Goal: Information Seeking & Learning: Learn about a topic

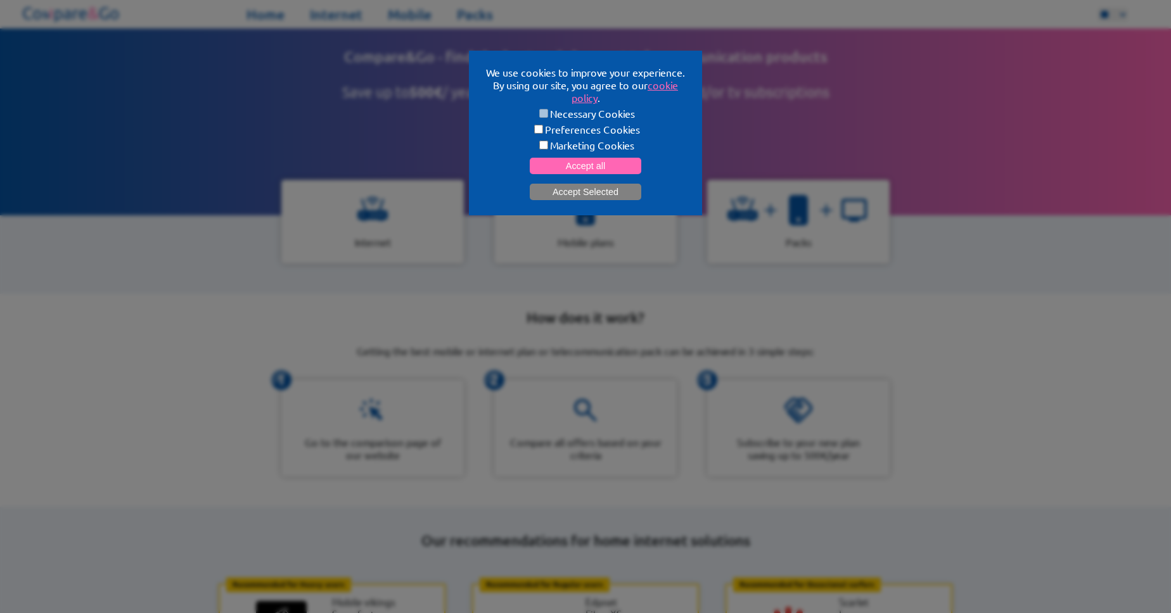
click at [577, 193] on button "Accept Selected" at bounding box center [586, 192] width 112 height 16
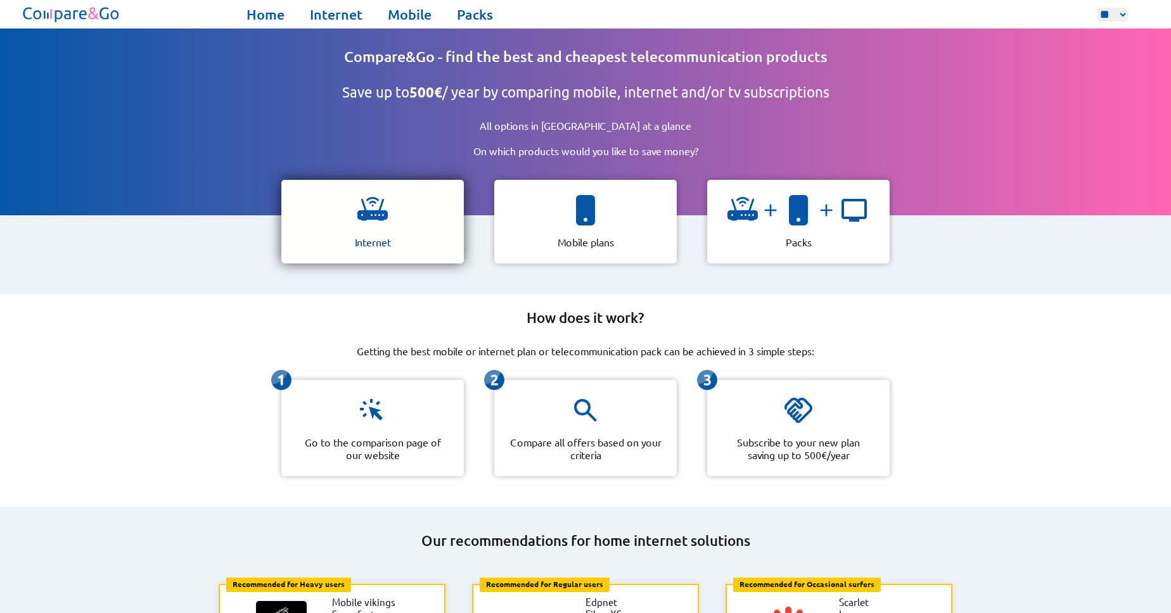
click at [339, 205] on div "Internet" at bounding box center [372, 222] width 183 height 84
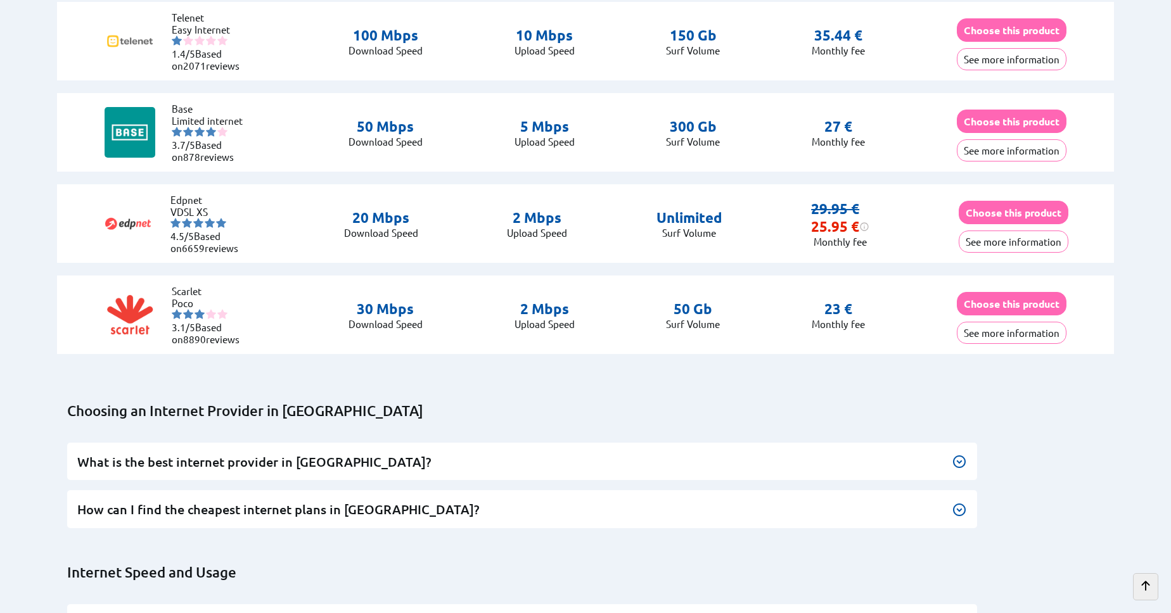
scroll to position [3540, 0]
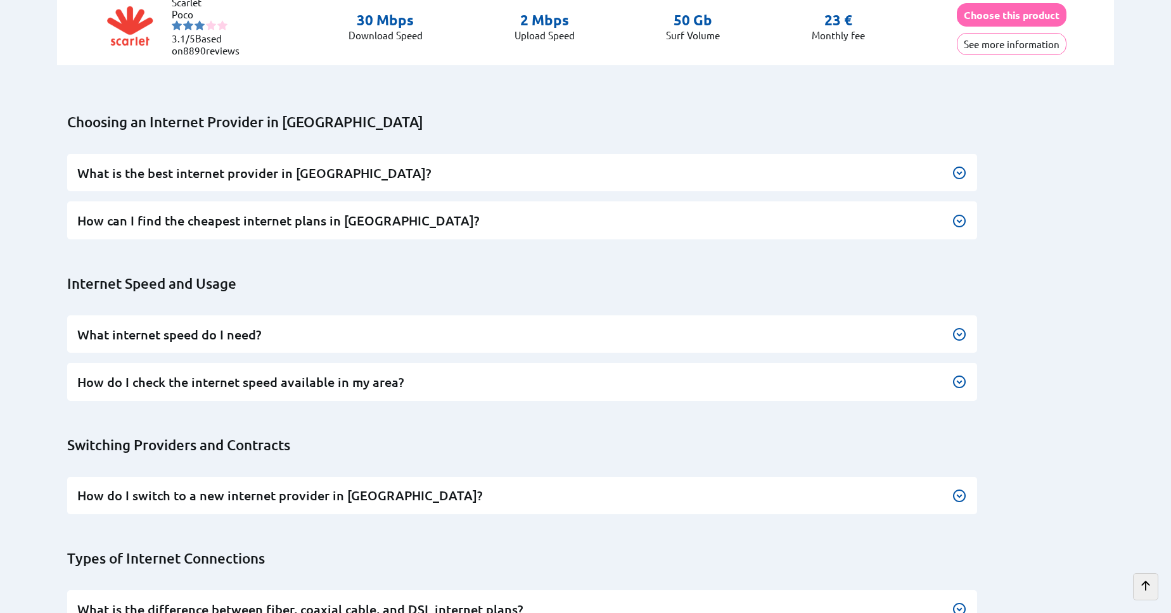
click at [961, 169] on img at bounding box center [959, 172] width 15 height 15
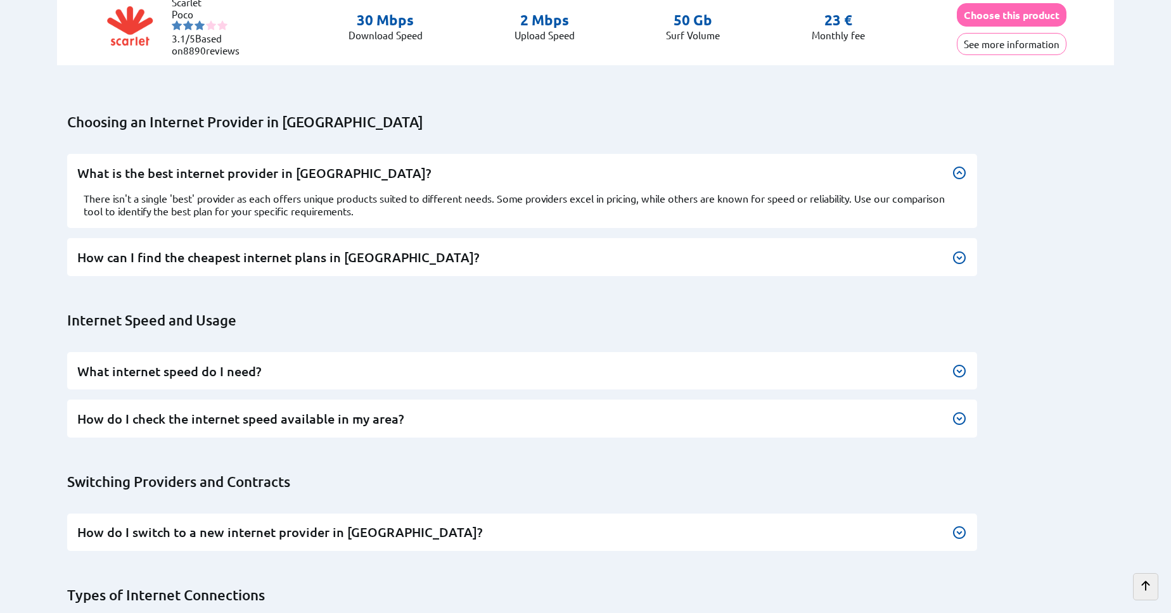
click at [959, 169] on div at bounding box center [959, 172] width 15 height 15
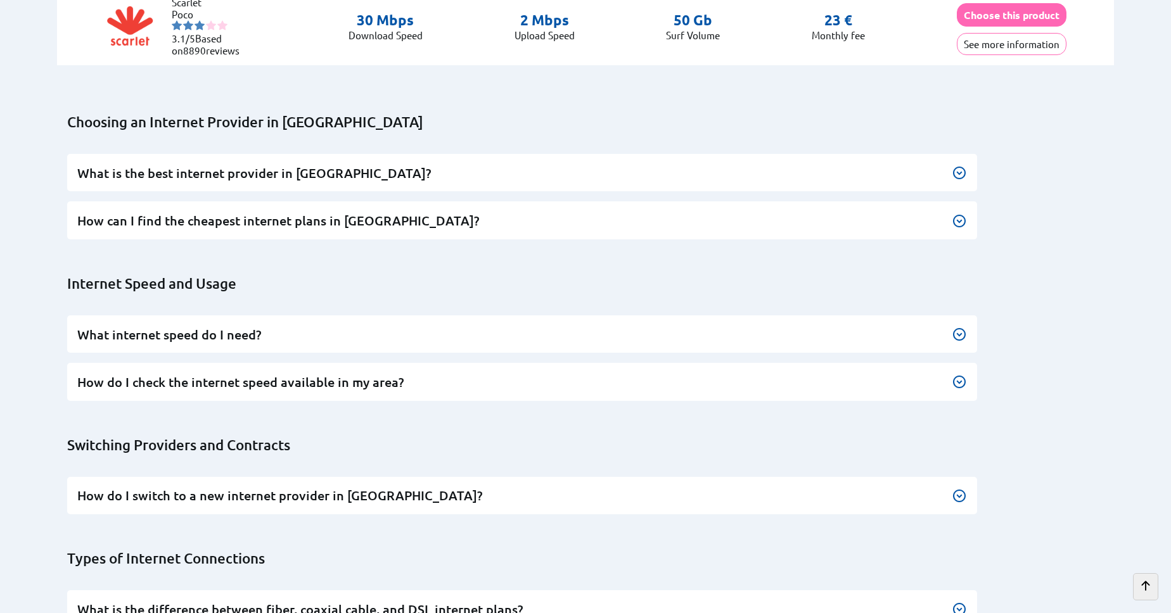
click at [956, 327] on img at bounding box center [959, 334] width 15 height 15
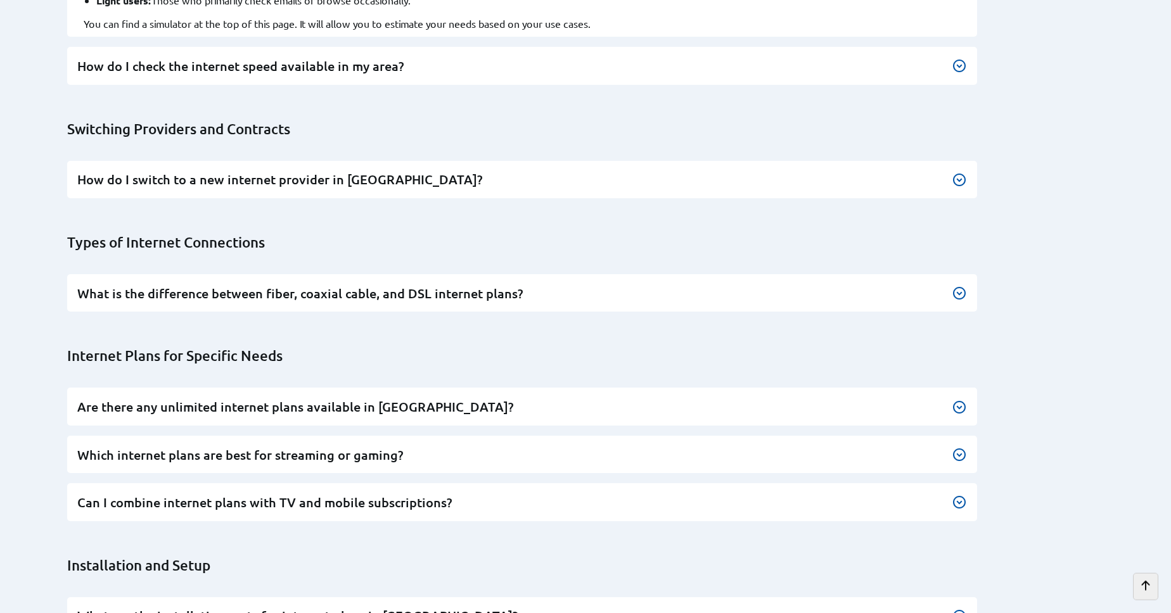
scroll to position [3945, 0]
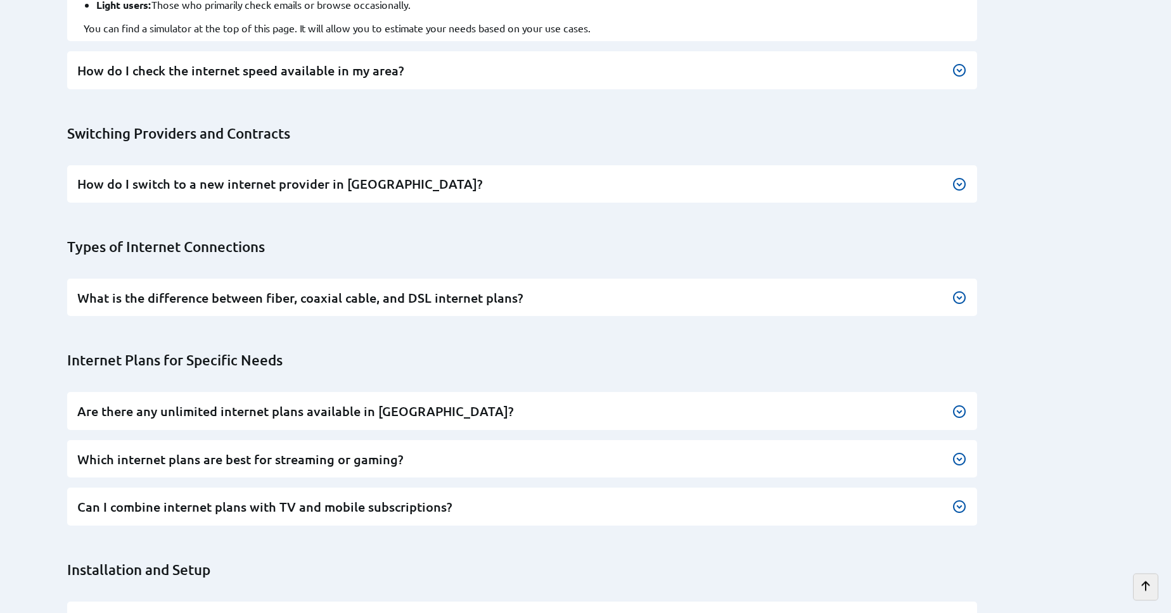
click at [956, 290] on img at bounding box center [959, 297] width 15 height 15
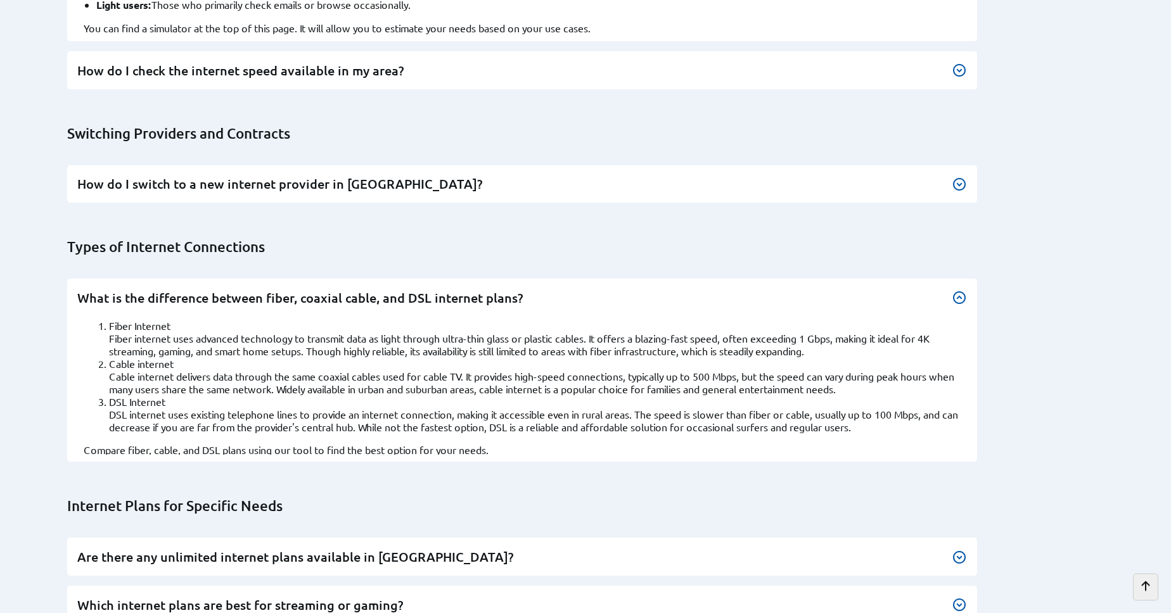
click at [961, 290] on div at bounding box center [959, 297] width 15 height 15
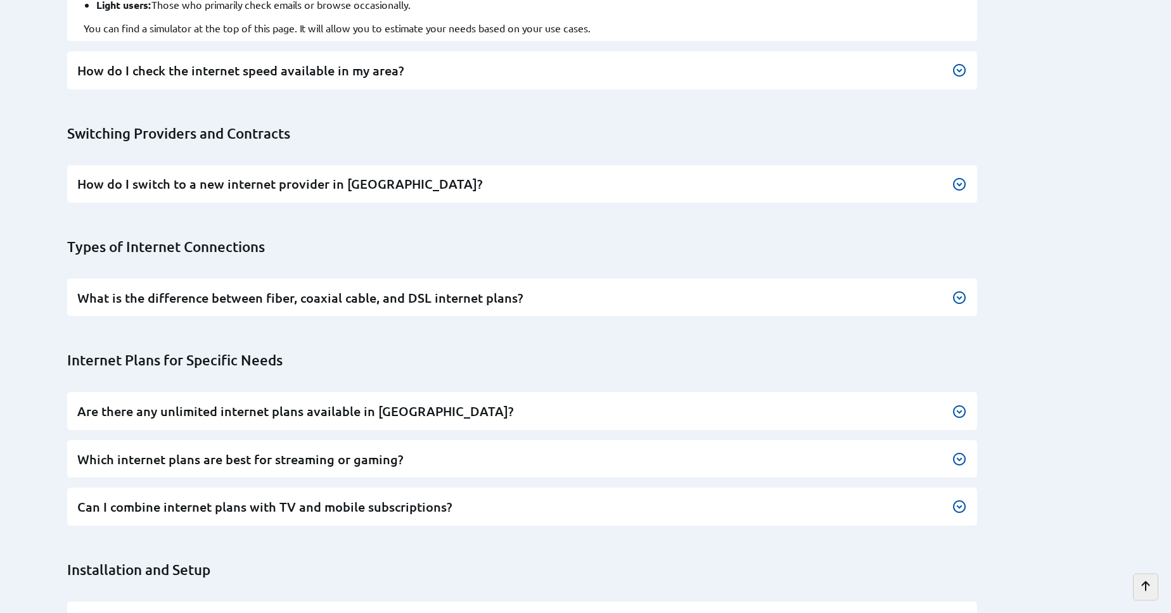
click at [960, 404] on img at bounding box center [959, 411] width 15 height 15
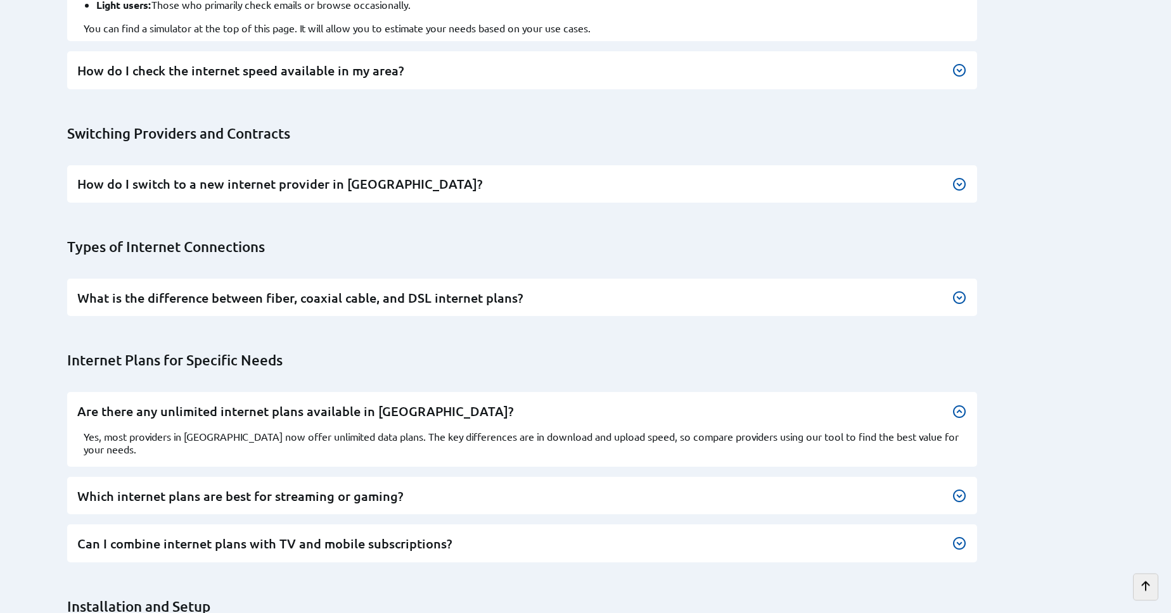
click at [960, 404] on div at bounding box center [959, 411] width 15 height 15
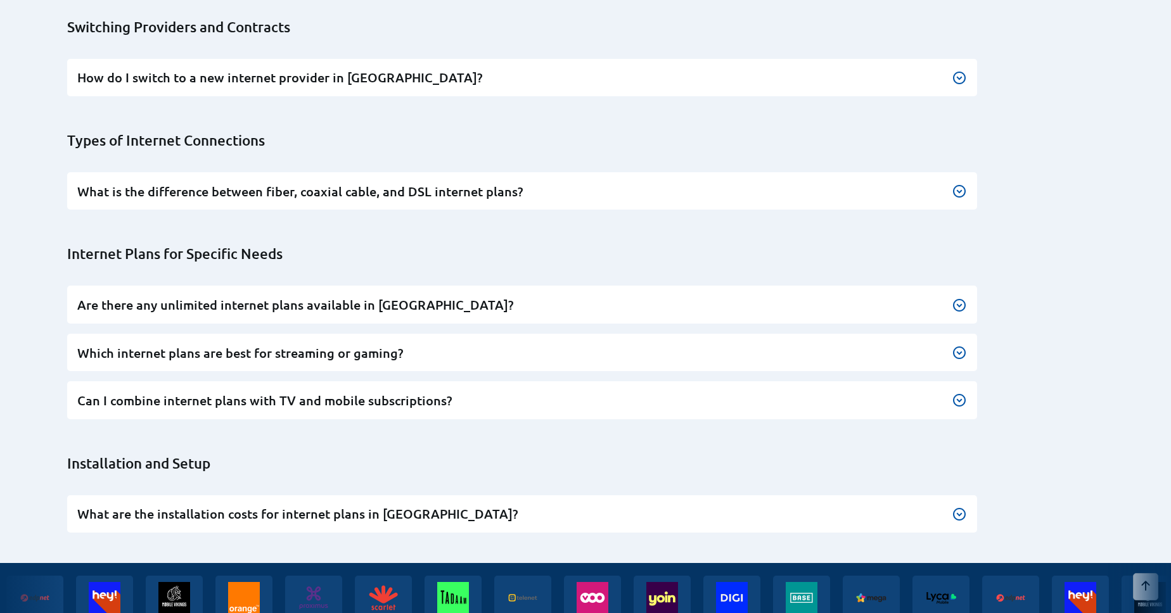
scroll to position [4090, 0]
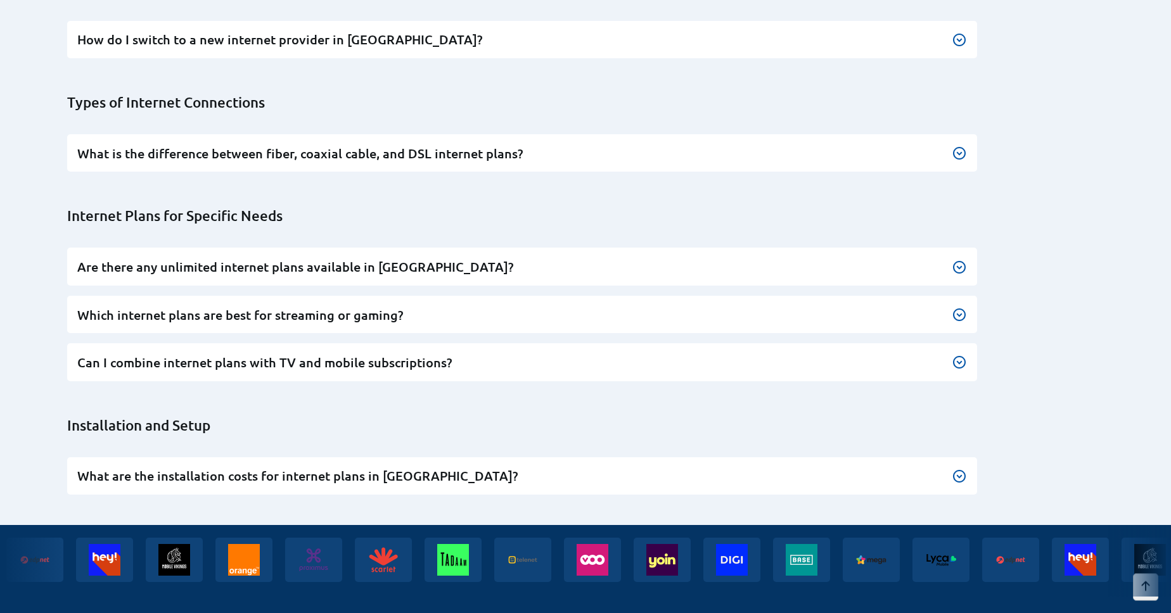
click at [960, 307] on img at bounding box center [959, 314] width 15 height 15
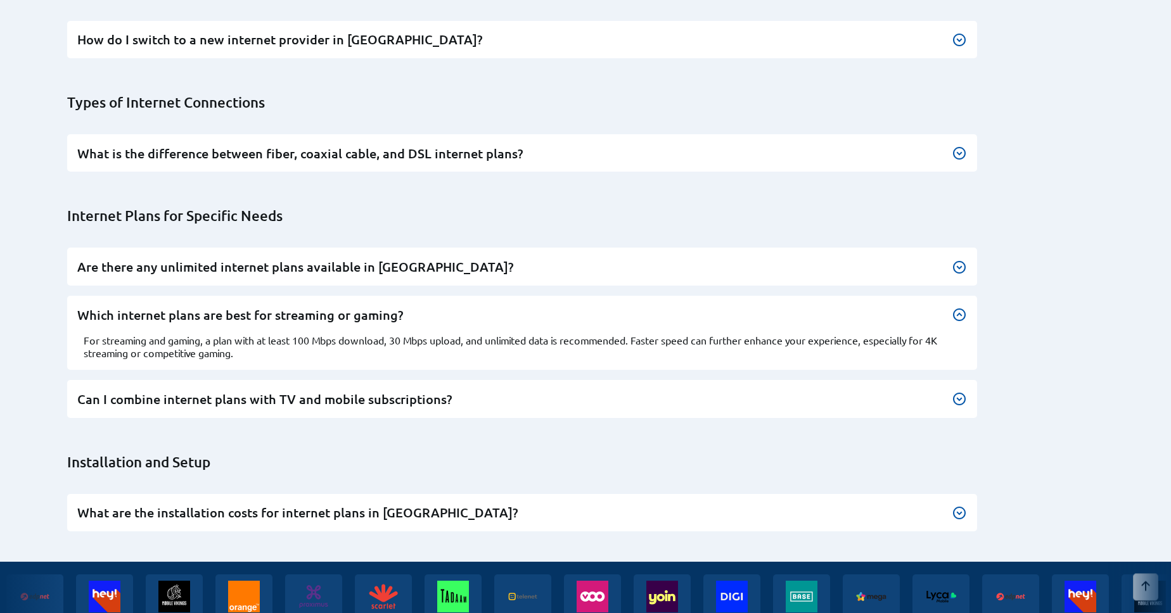
click at [960, 307] on div at bounding box center [959, 314] width 15 height 15
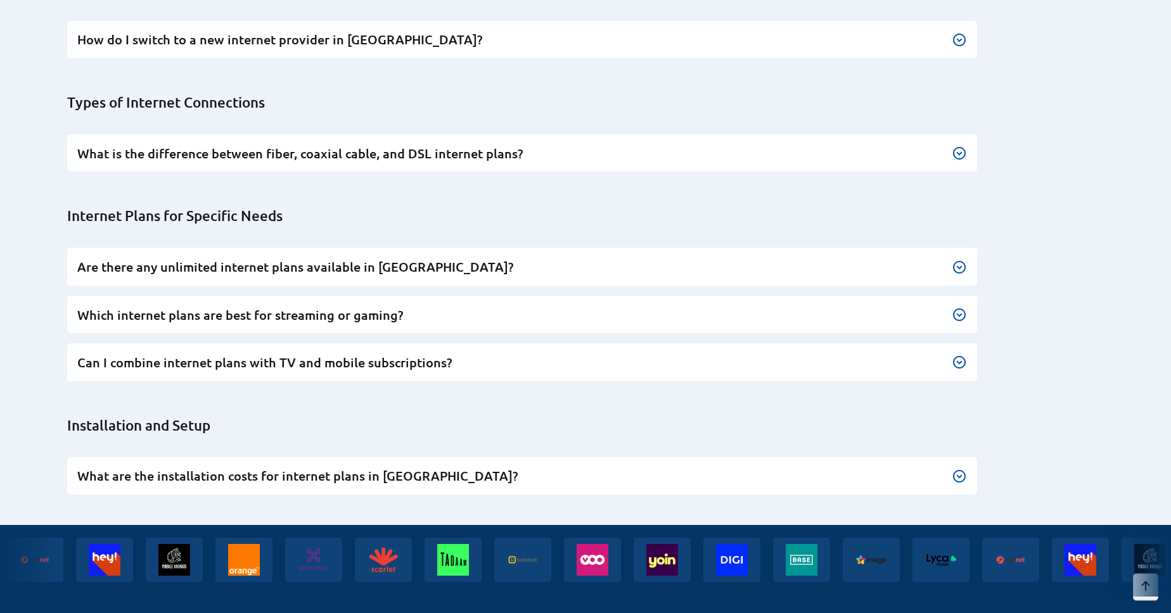
click at [955, 469] on img at bounding box center [959, 476] width 15 height 15
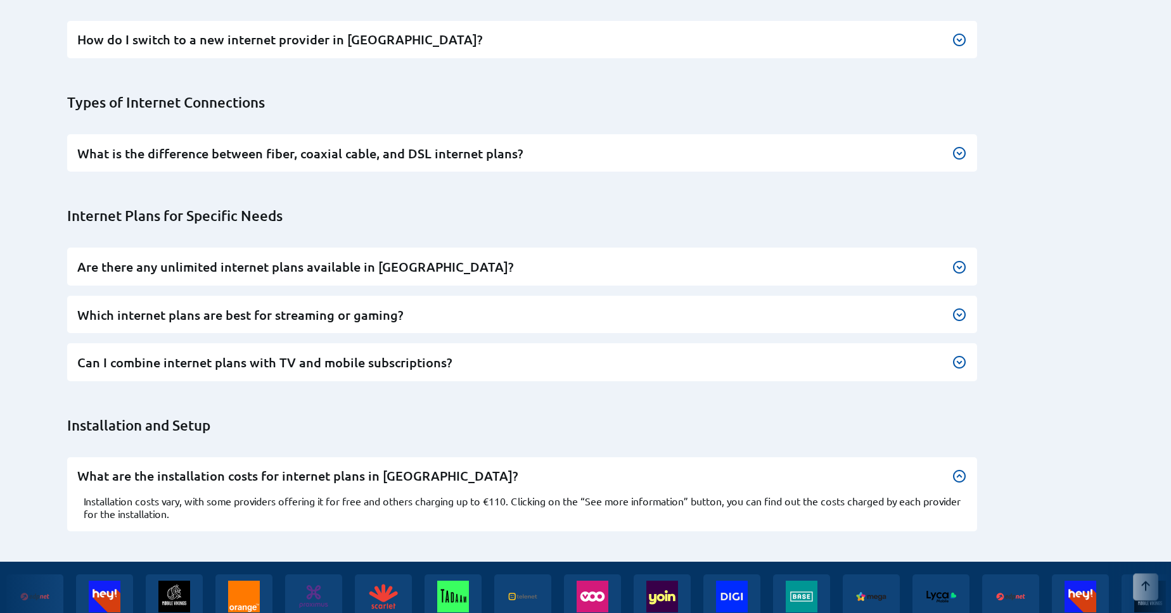
click at [956, 458] on div "What are the installation costs for internet plans in [GEOGRAPHIC_DATA]? Instal…" at bounding box center [522, 495] width 910 height 74
click at [958, 469] on div at bounding box center [959, 476] width 15 height 15
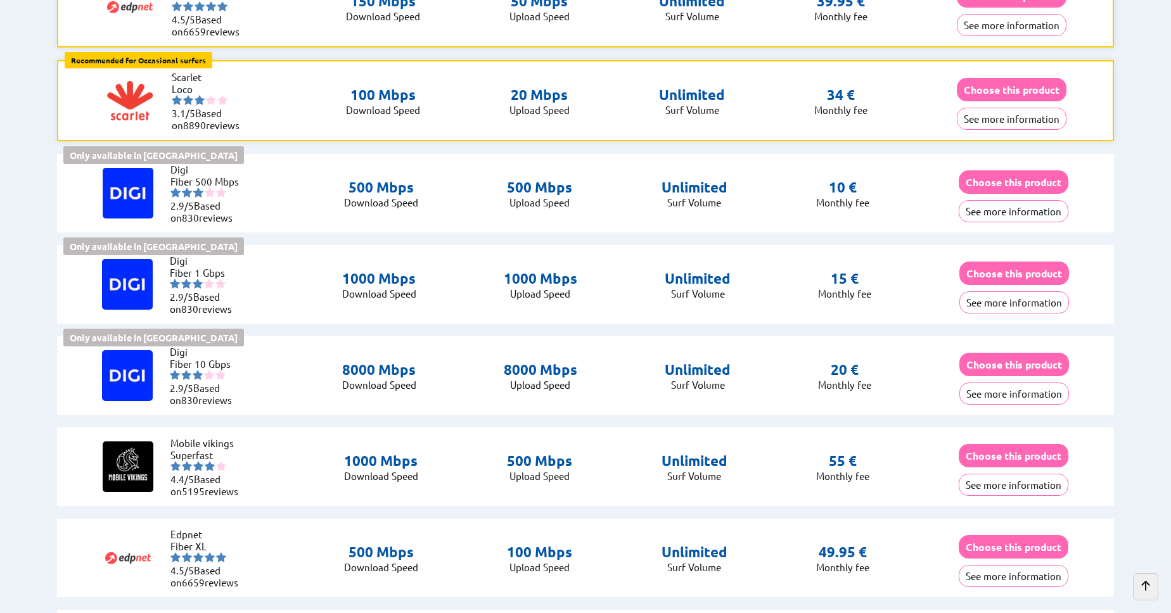
scroll to position [650, 0]
